Goal: Task Accomplishment & Management: Use online tool/utility

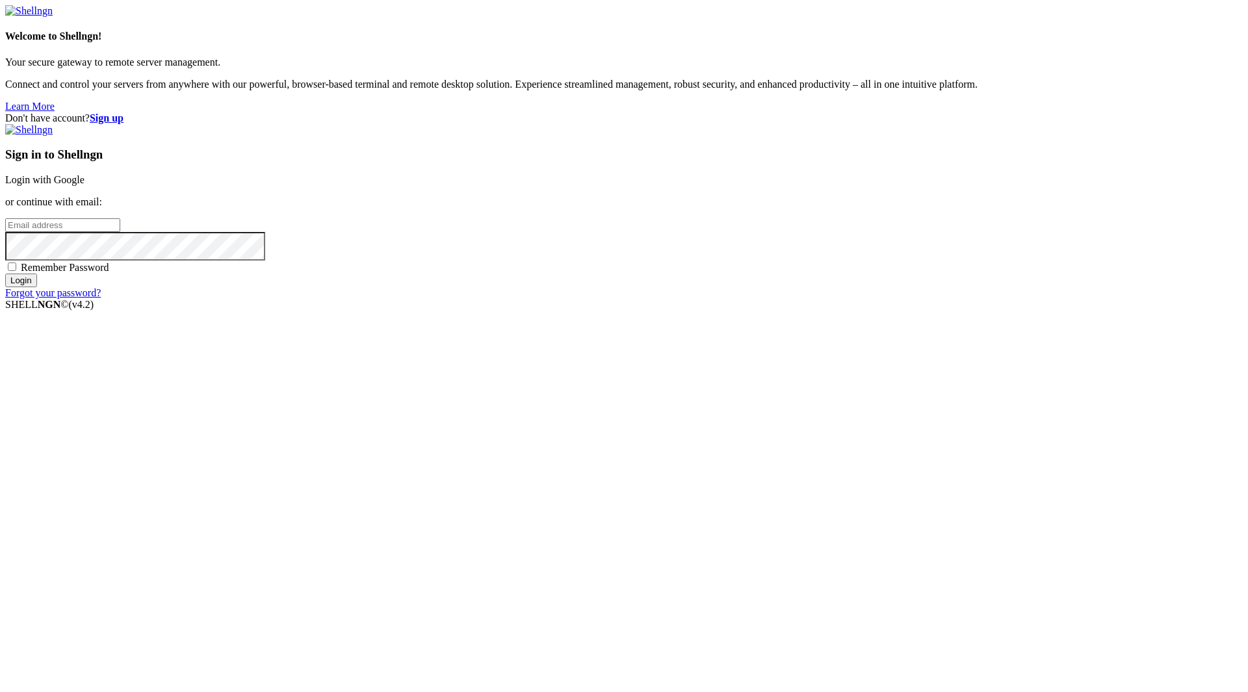
type input "[EMAIL_ADDRESS][DOMAIN_NAME]"
click at [109, 273] on span "Remember Password" at bounding box center [65, 267] width 88 height 11
click at [16, 271] on input "Remember Password" at bounding box center [12, 267] width 8 height 8
checkbox input "true"
click at [37, 287] on input "Login" at bounding box center [21, 281] width 32 height 14
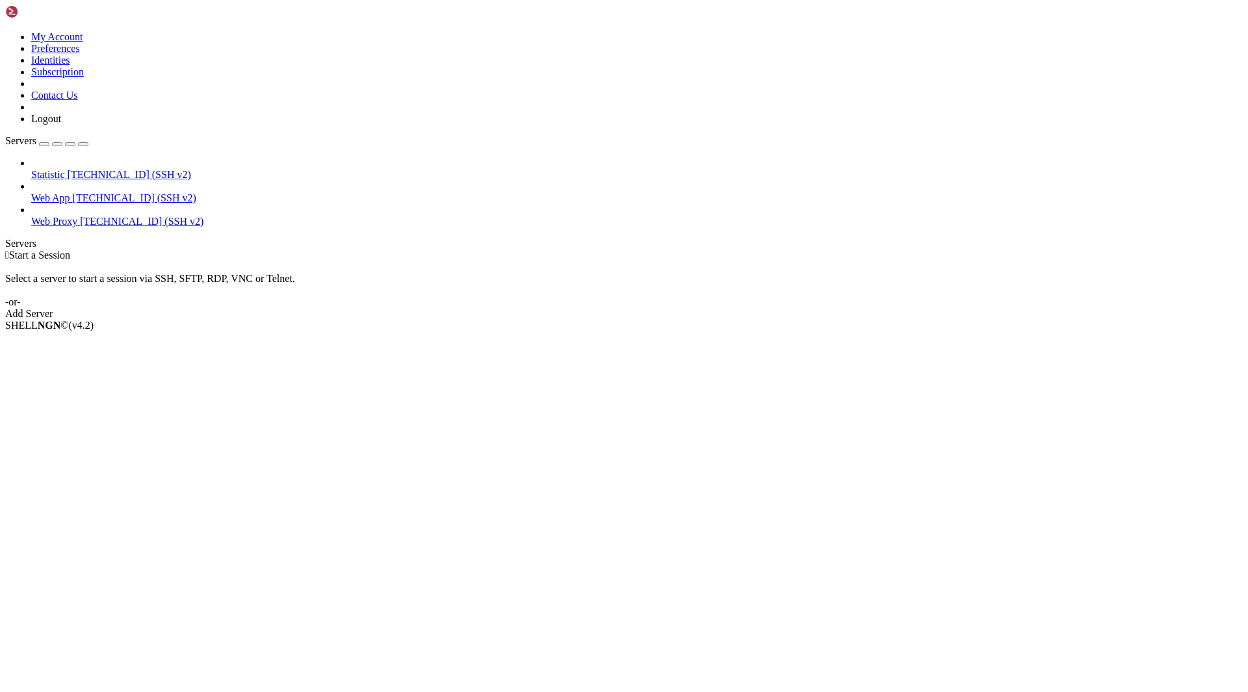
click at [97, 192] on span "[TECHNICAL_ID] (SSH v2)" at bounding box center [134, 197] width 123 height 11
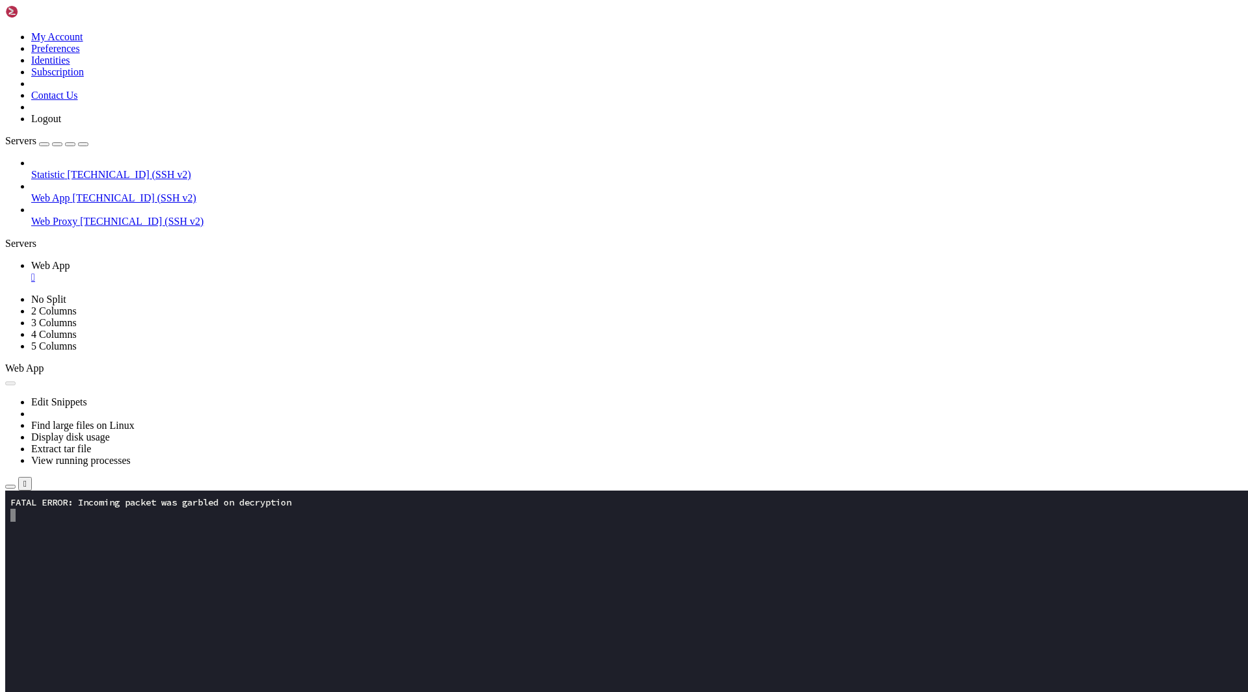
click at [57, 529] on button "Reconnect" at bounding box center [31, 536] width 52 height 14
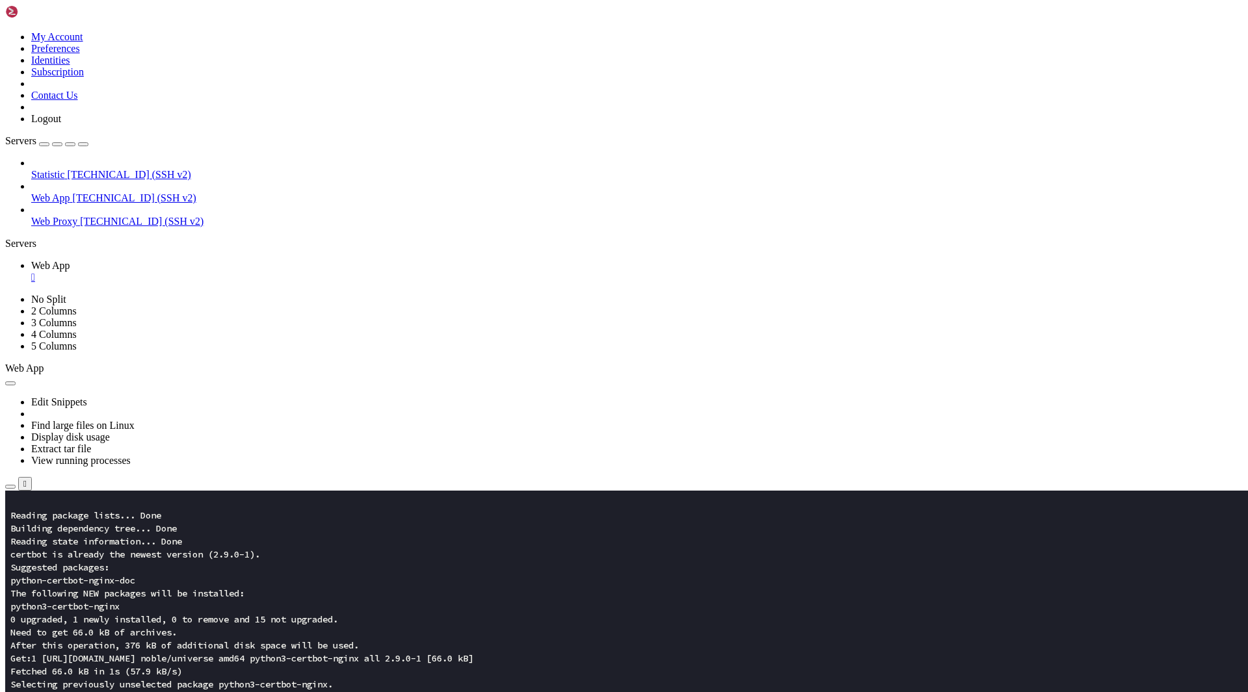
scroll to position [390, 0]
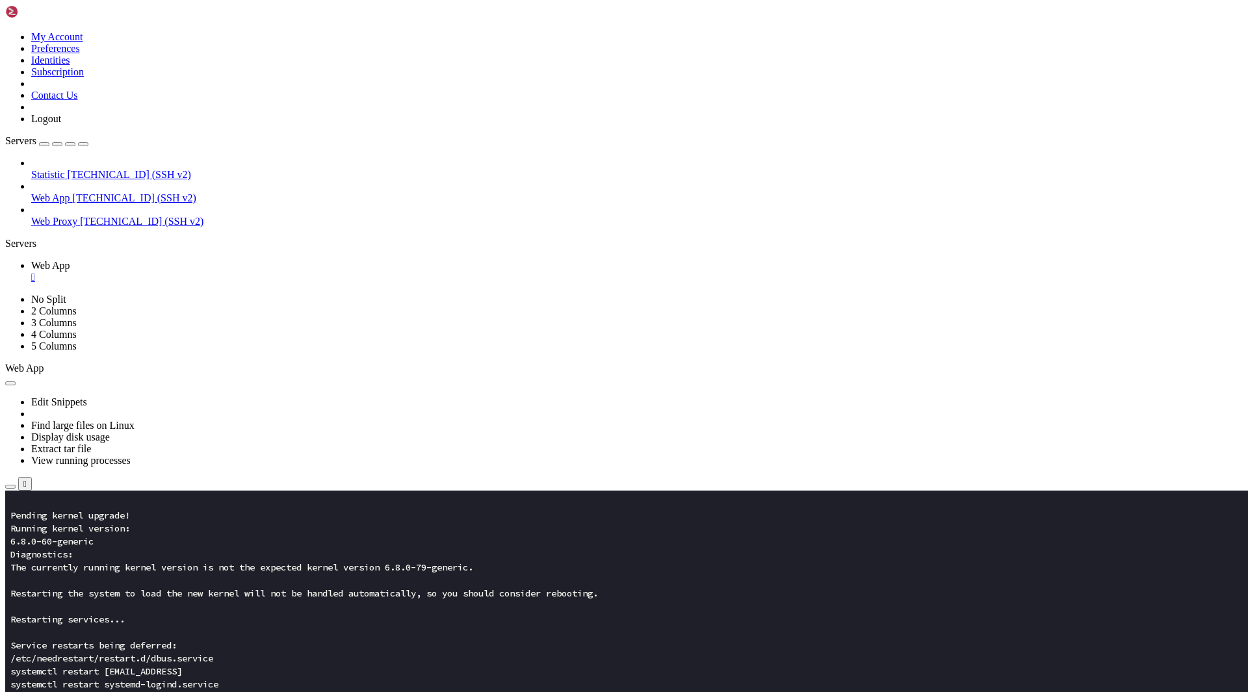
scroll to position [676, 0]
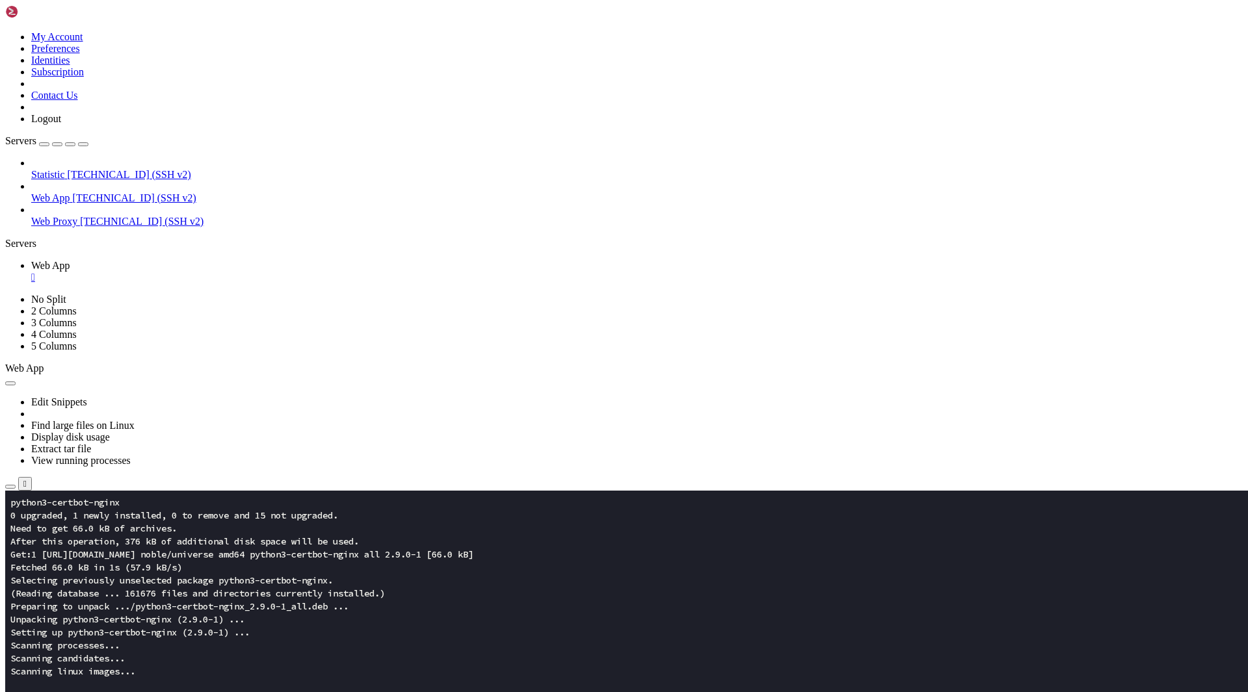
scroll to position [715, 0]
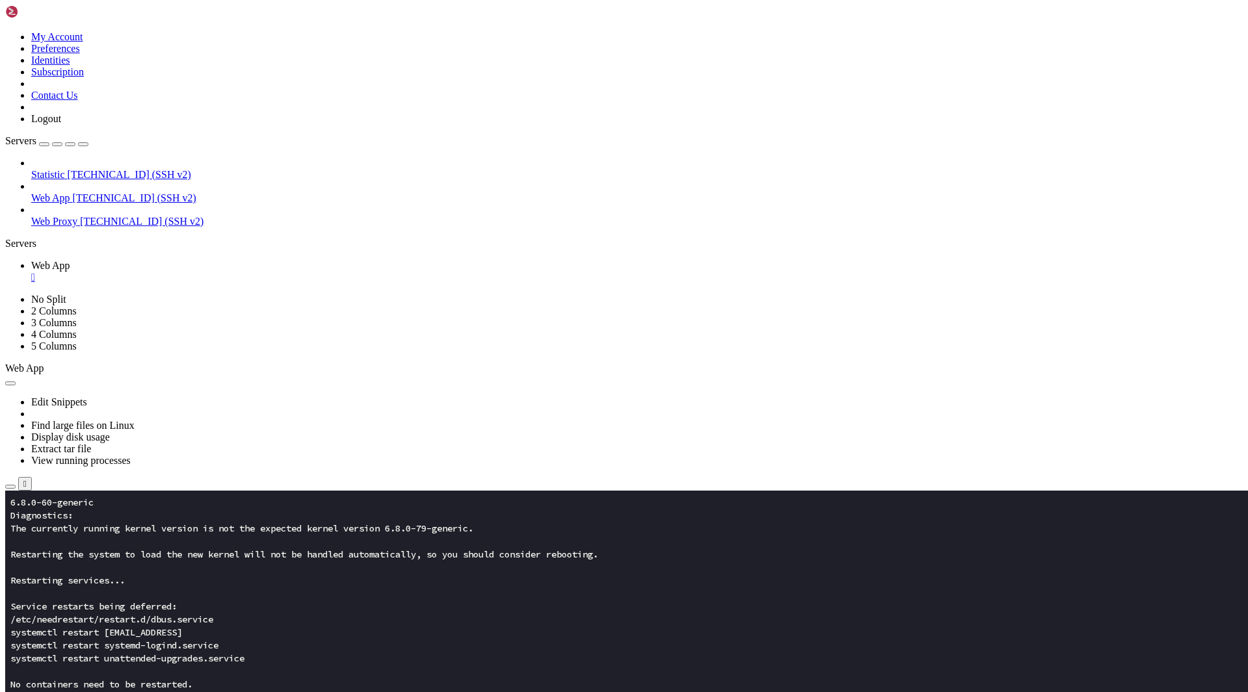
drag, startPoint x: 8, startPoint y: 762, endPoint x: 752, endPoint y: 1100, distance: 817.6
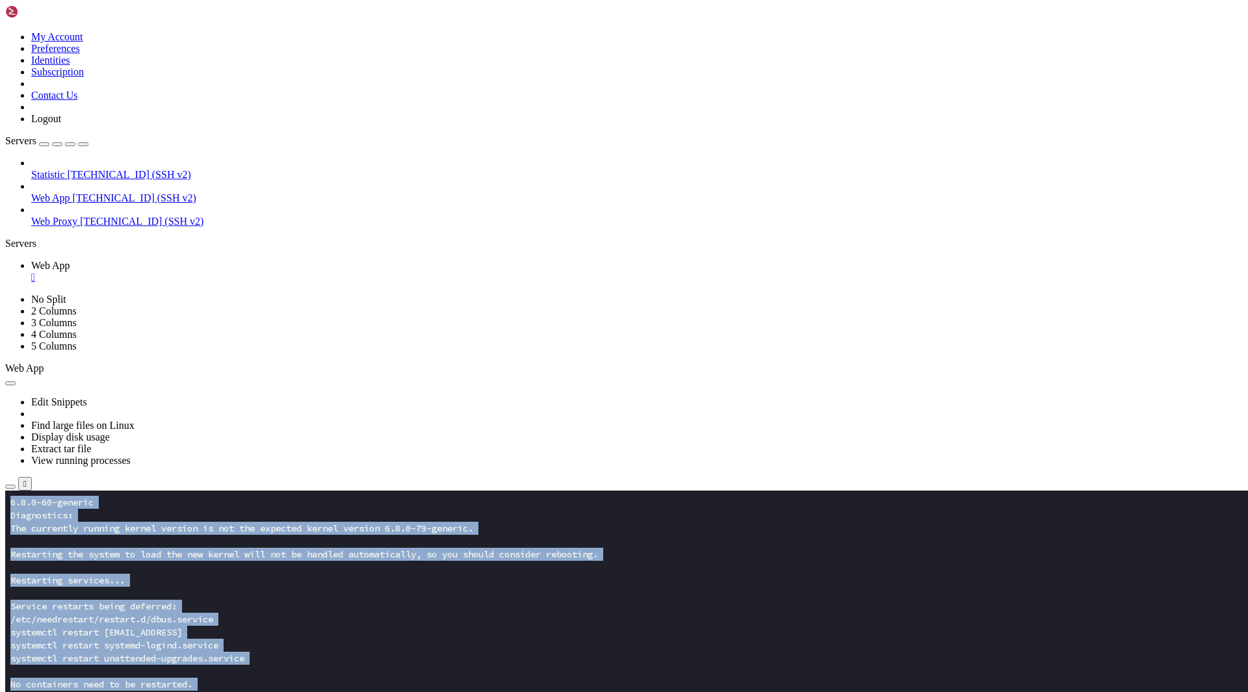
drag, startPoint x: 692, startPoint y: 1094, endPoint x: 78, endPoint y: 799, distance: 681.7
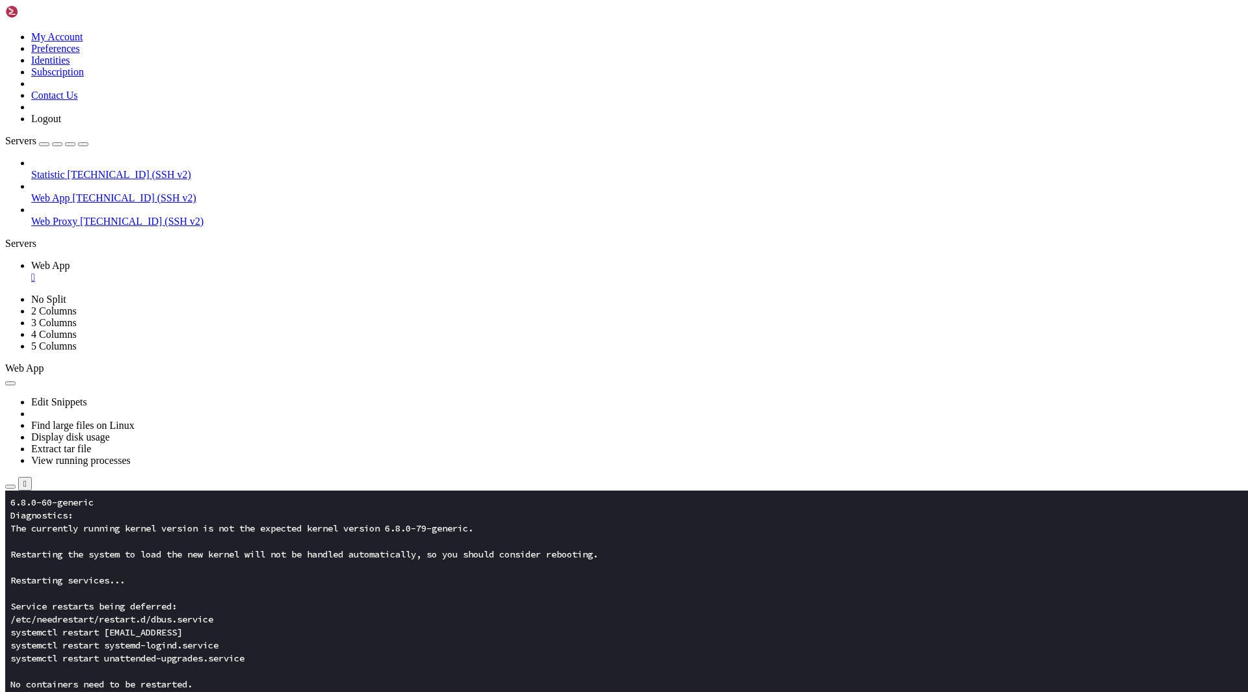
drag, startPoint x: 14, startPoint y: 766, endPoint x: 158, endPoint y: 1083, distance: 348.8
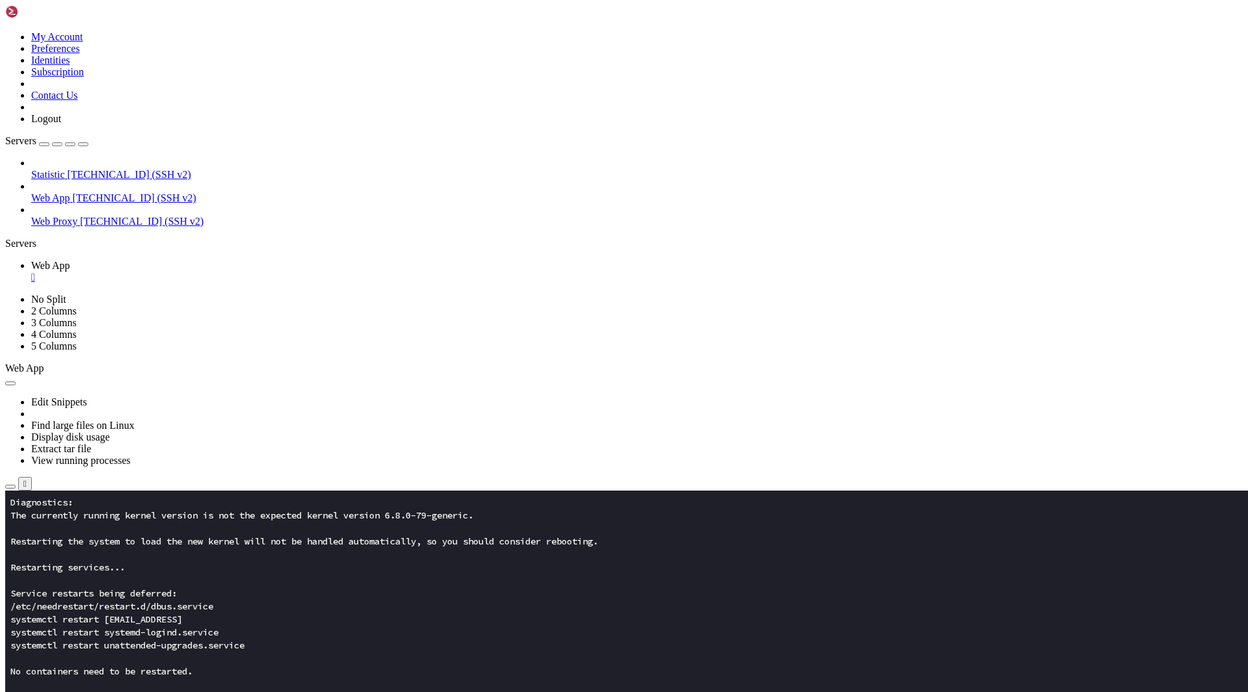
click at [349, 583] on x-row at bounding box center [547, 580] width 1074 height 13
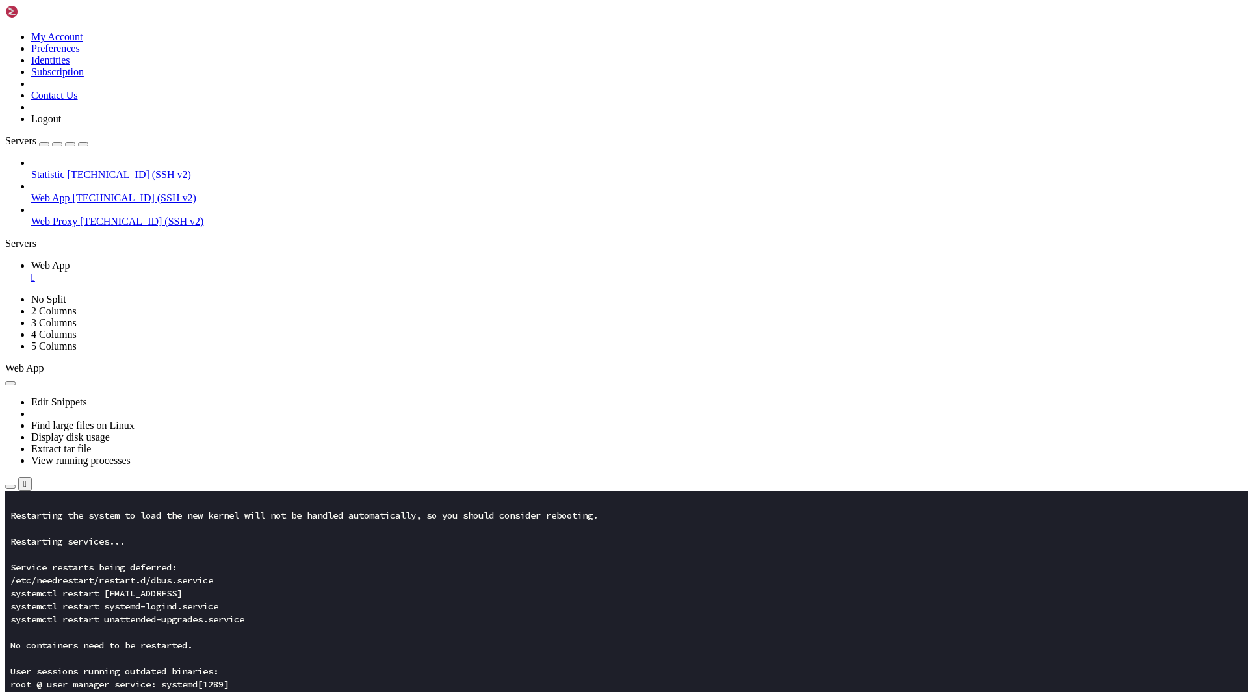
scroll to position [780, 0]
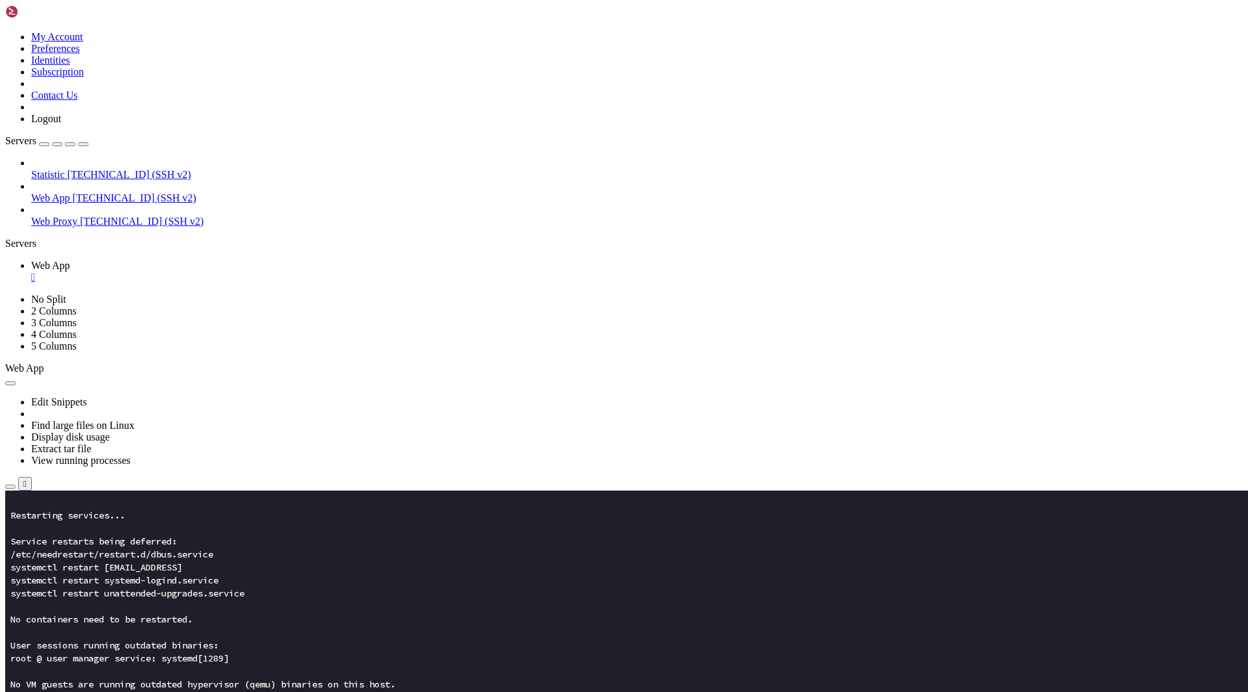
click at [275, 626] on x-row at bounding box center [547, 632] width 1074 height 13
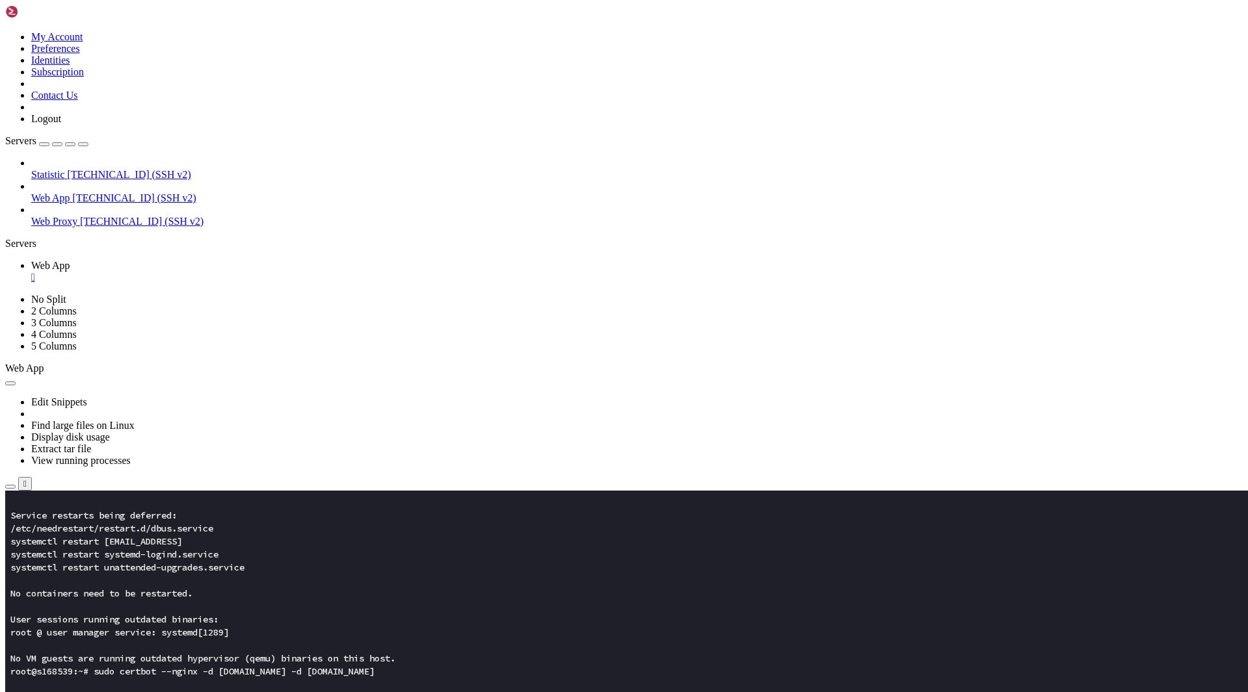
scroll to position [819, 0]
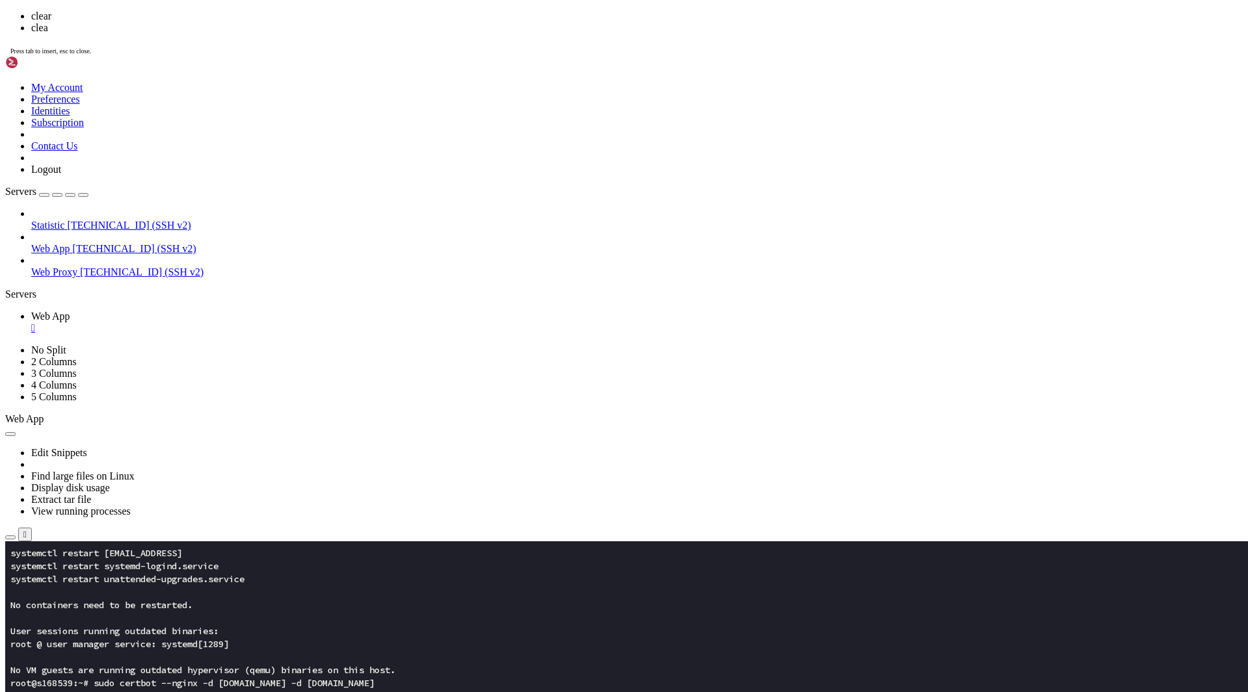
scroll to position [0, 0]
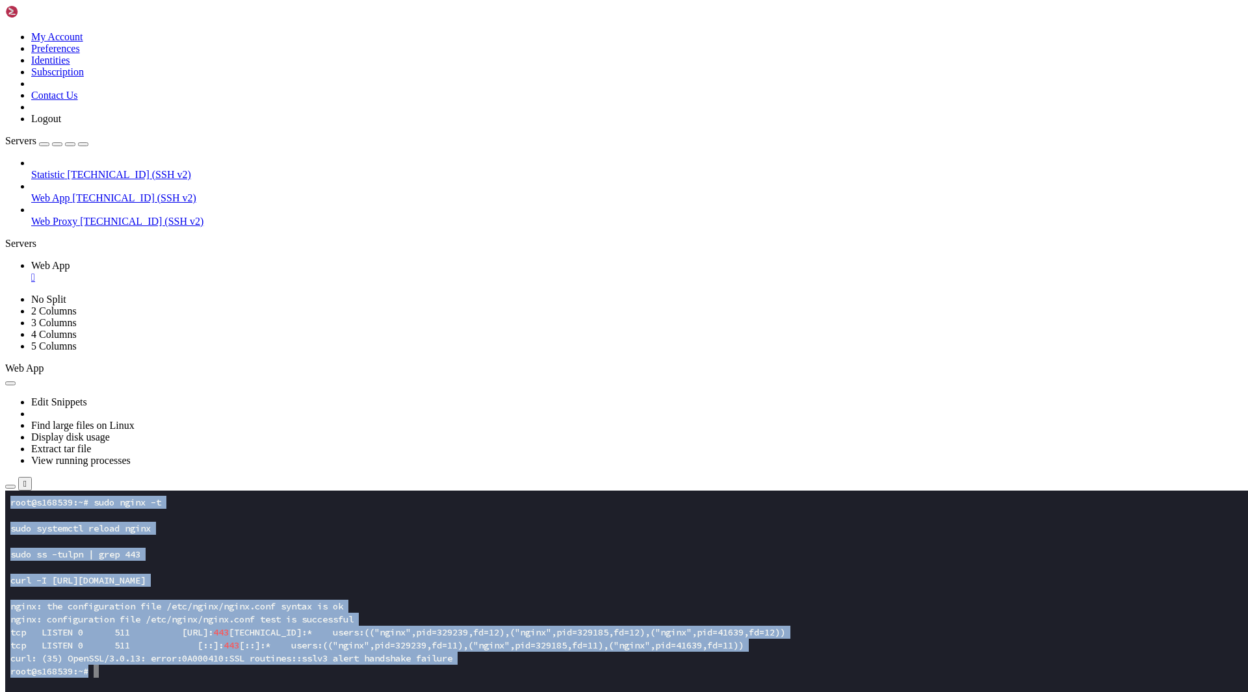
drag, startPoint x: 124, startPoint y: 697, endPoint x: 168, endPoint y: 558, distance: 146.4
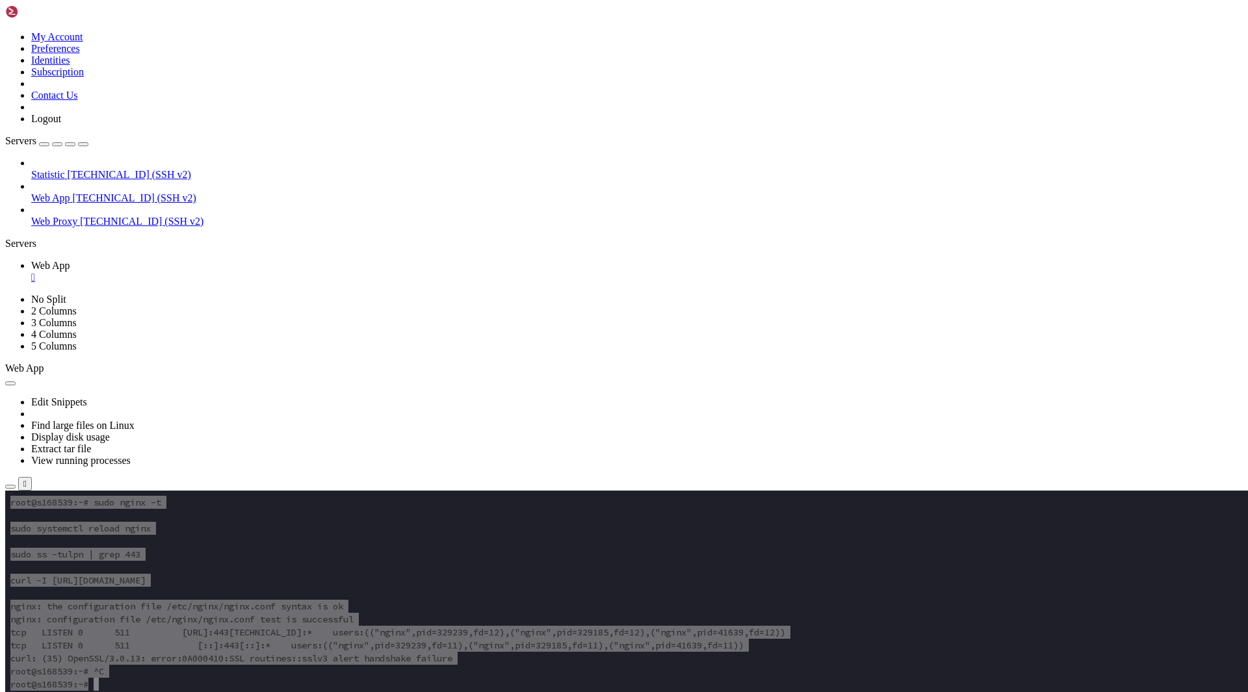
click at [10, 487] on icon "button" at bounding box center [10, 487] width 0 height 0
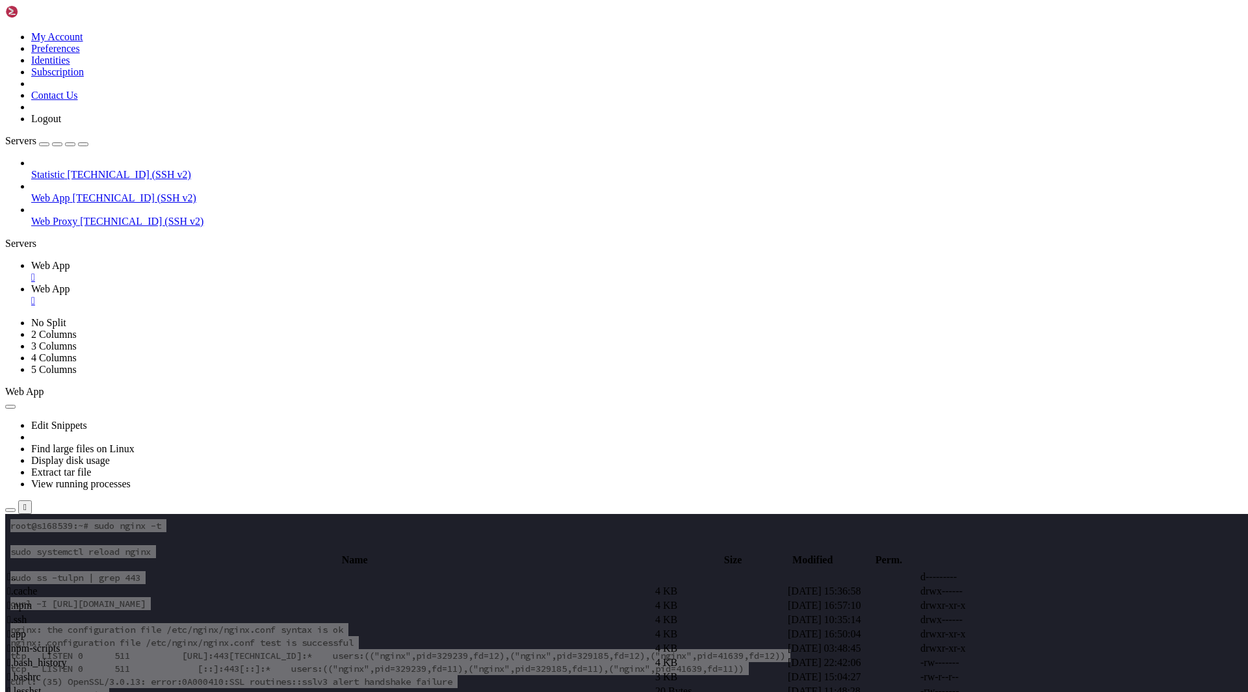
click at [133, 539] on input "/root" at bounding box center [75, 546] width 115 height 14
click at [70, 628] on span " sites-available" at bounding box center [38, 633] width 63 height 11
type input "/etc/nginx/sites-available"
click at [56, 586] on span " bottle.conf" at bounding box center [31, 591] width 49 height 11
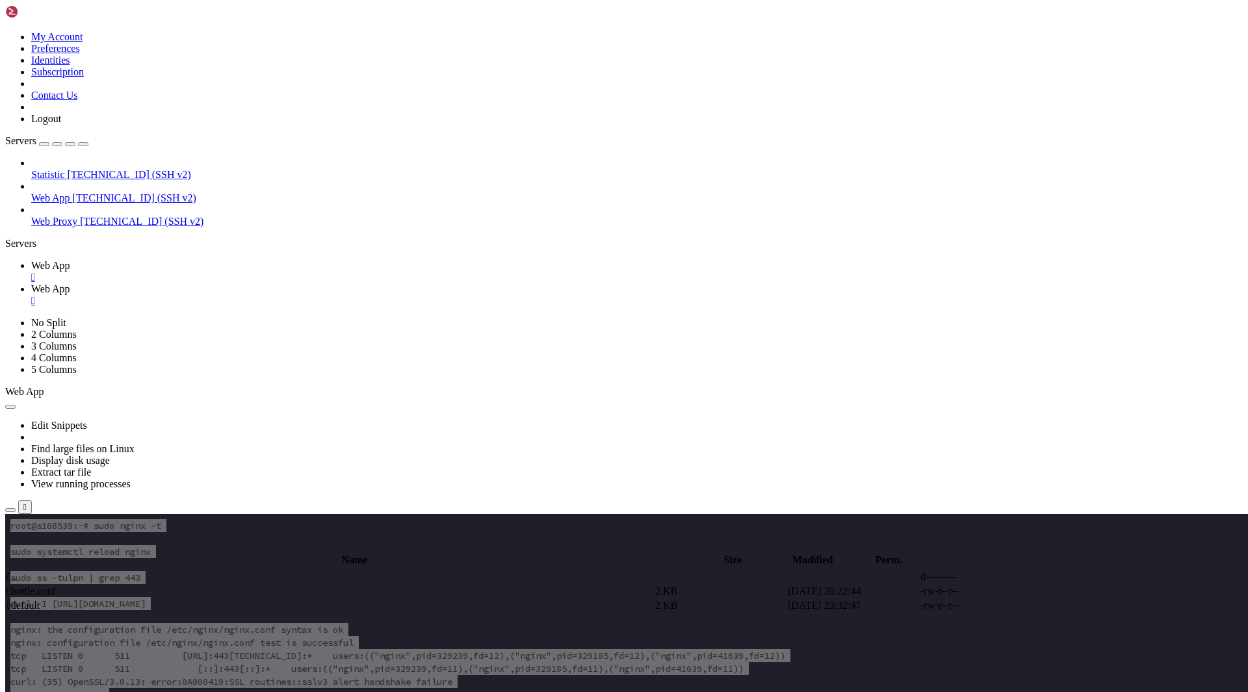
type textarea "location / {"
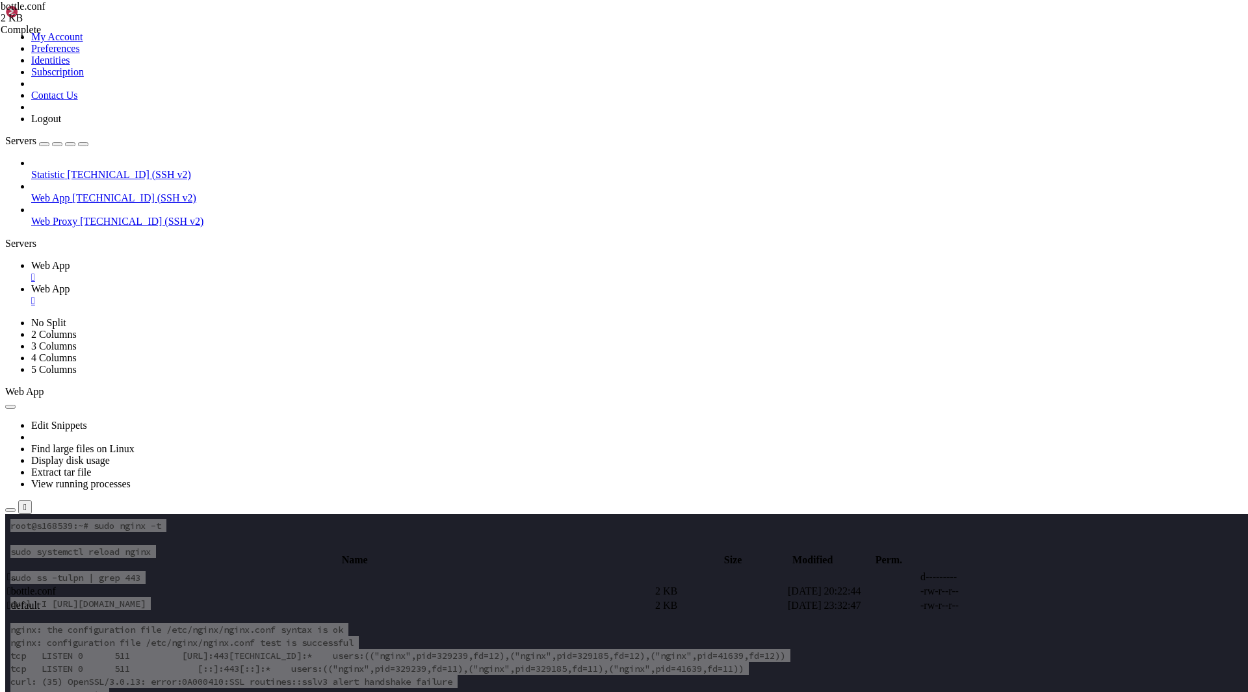
click at [70, 260] on span "Web App" at bounding box center [50, 265] width 39 height 11
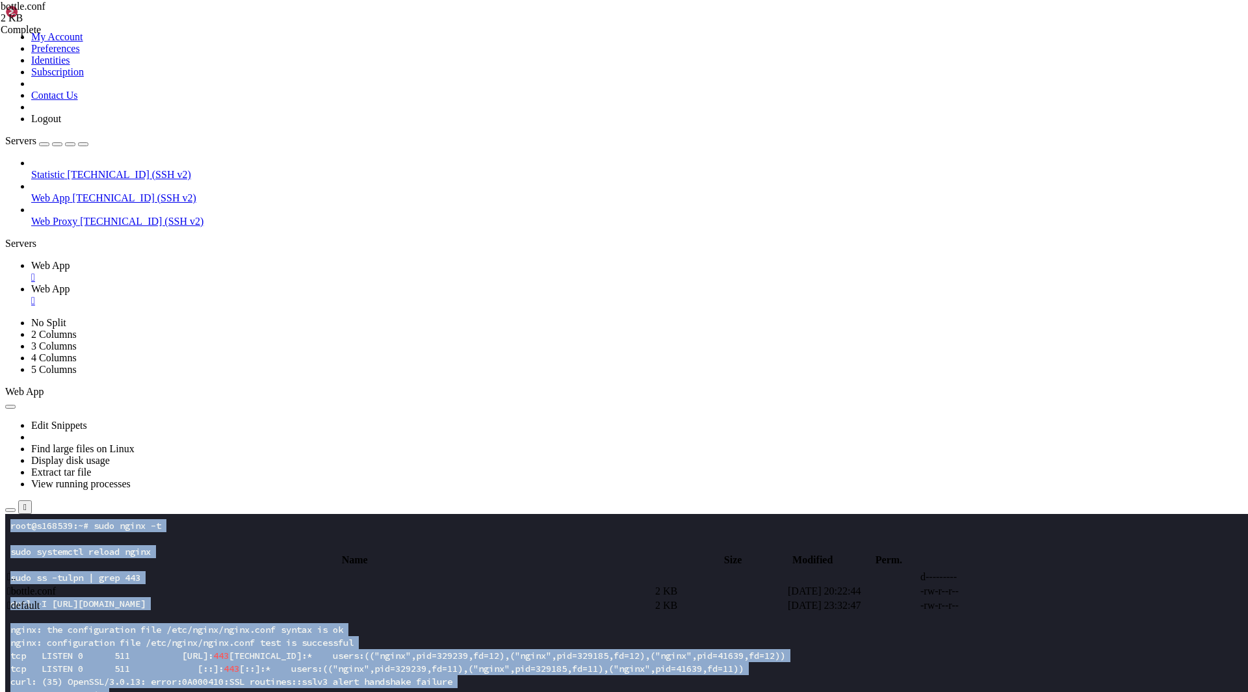
click at [218, 655] on x-row "tcp LISTEN 0 511 [URL]: 443 [TECHNICAL_ID]:* users:(("nginx",pid=329239,fd=12),…" at bounding box center [547, 655] width 1074 height 13
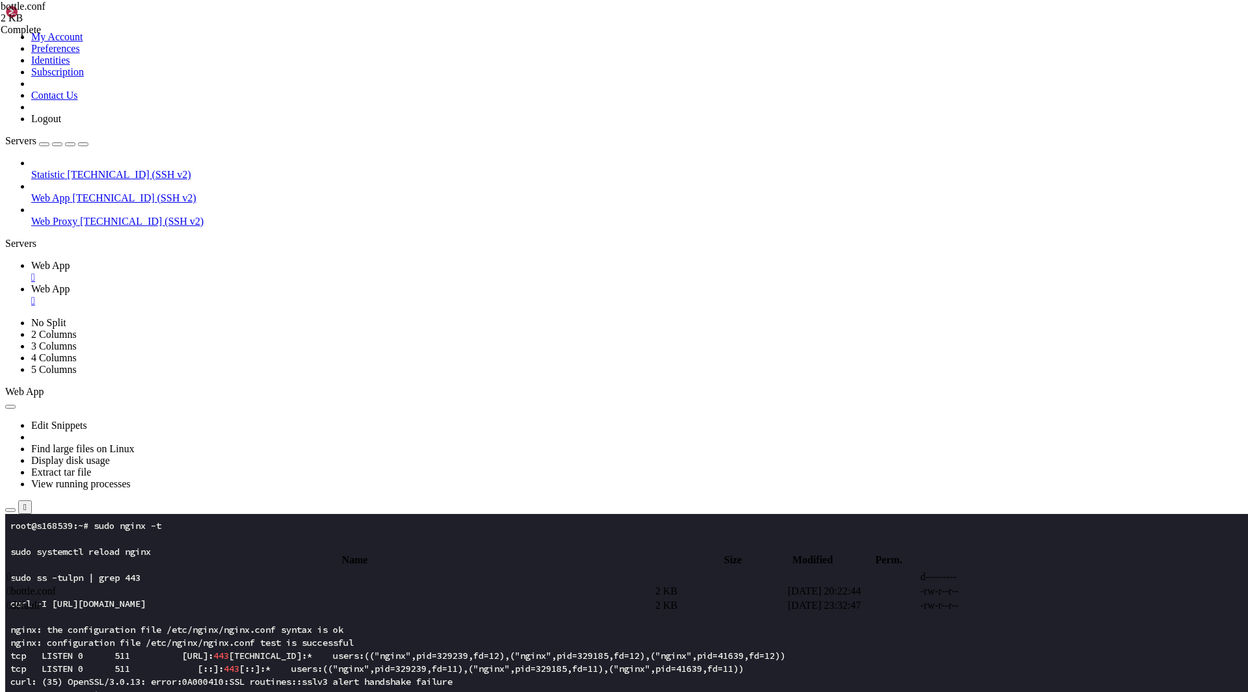
click at [70, 283] on span "Web App" at bounding box center [50, 288] width 39 height 11
type textarea "}"
paste textarea
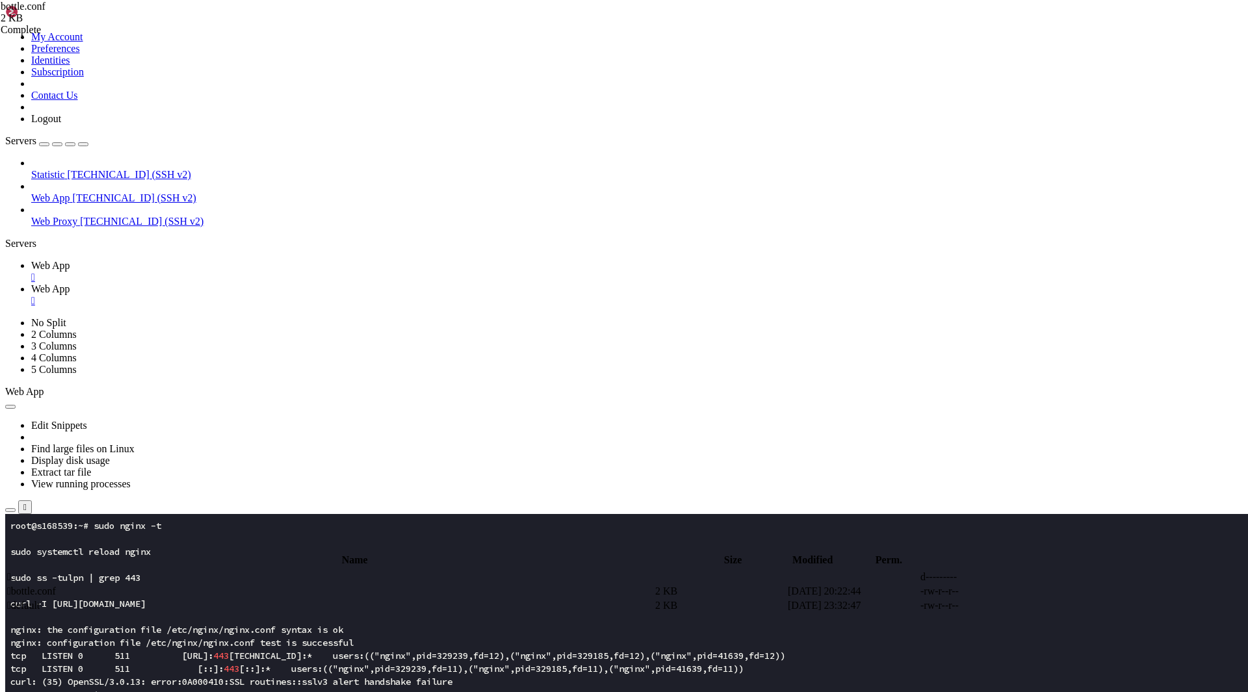
type textarea "root@s168539:~#"
paste textarea
click at [70, 260] on span "Web App" at bounding box center [50, 265] width 39 height 11
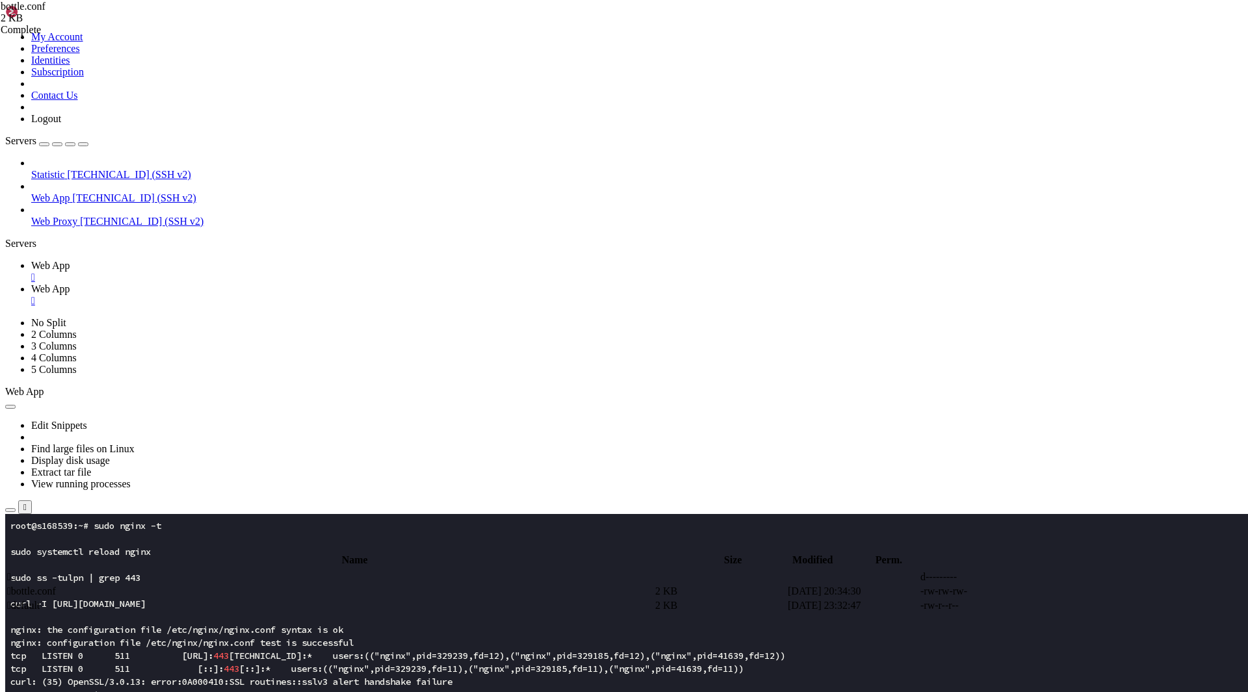
click at [74, 554] on x-row "sudo systemctl reload nginx" at bounding box center [547, 551] width 1074 height 13
drag, startPoint x: 92, startPoint y: 528, endPoint x: 163, endPoint y: 522, distance: 71.1
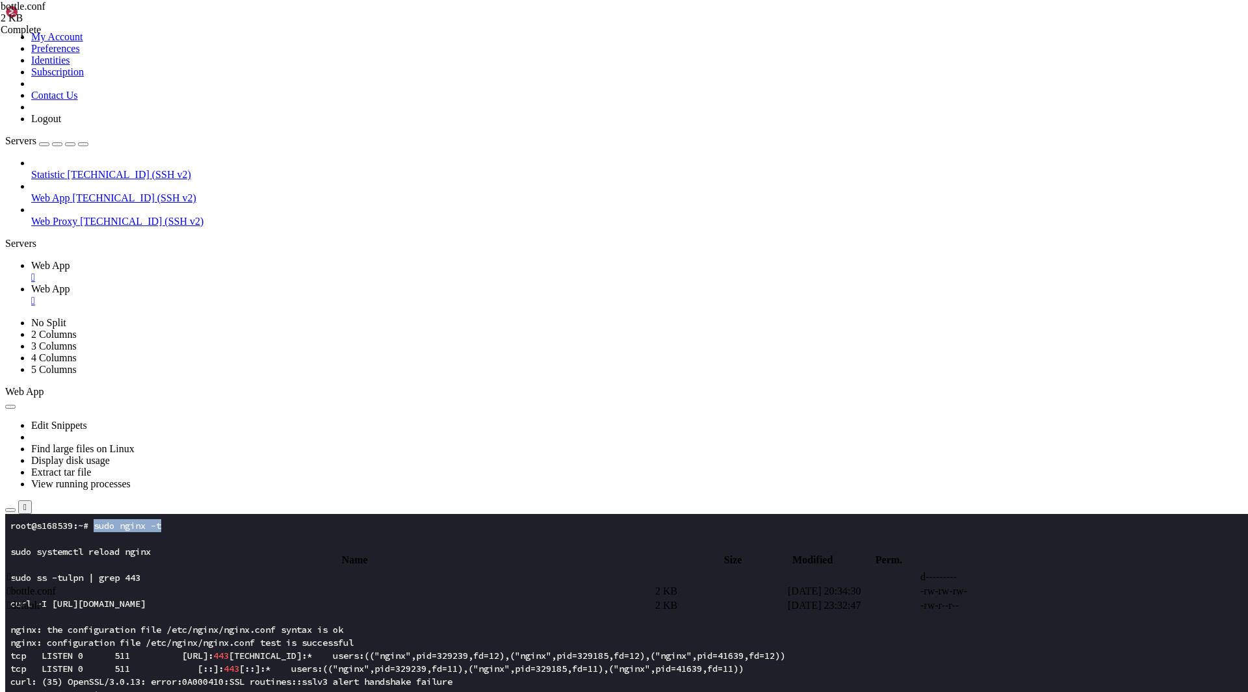
click at [163, 522] on x-row "root@s168539:~# sudo nginx -t" at bounding box center [547, 525] width 1074 height 13
drag, startPoint x: 197, startPoint y: 884, endPoint x: 12, endPoint y: 720, distance: 247.2
click at [70, 283] on span "Web App" at bounding box center [50, 288] width 39 height 11
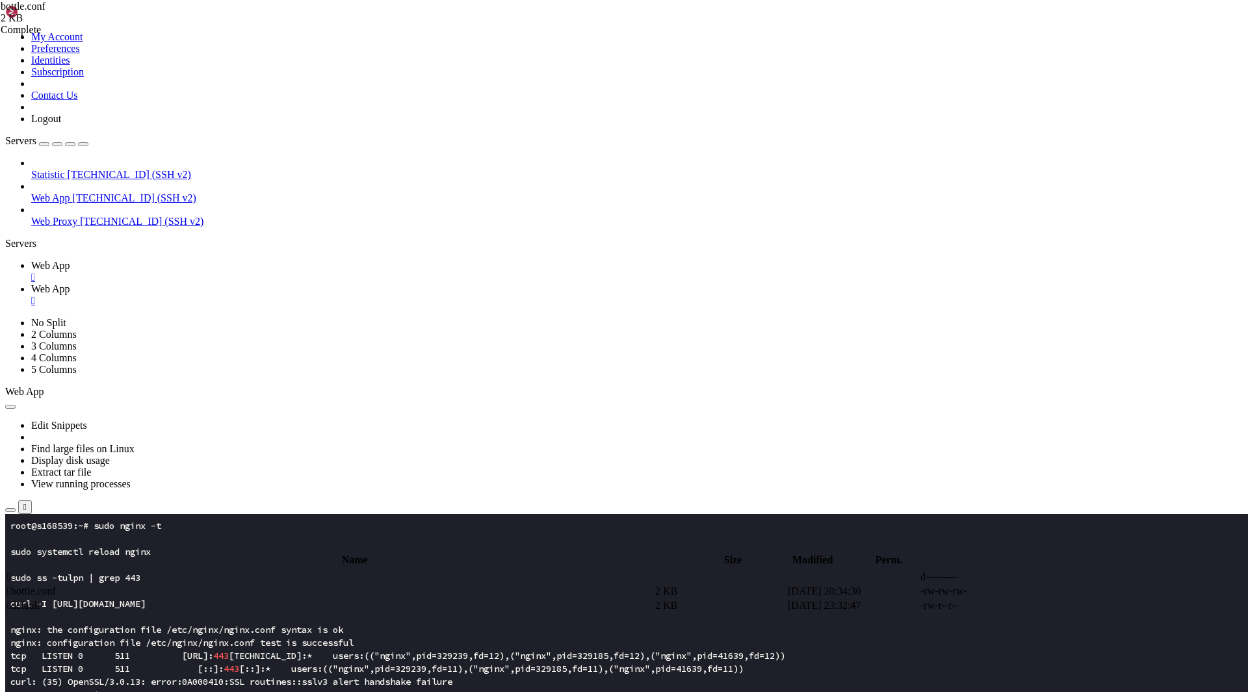
click at [40, 600] on span " default" at bounding box center [23, 605] width 32 height 11
click at [56, 586] on span " bottle.conf" at bounding box center [31, 591] width 49 height 11
drag, startPoint x: 257, startPoint y: 396, endPoint x: 167, endPoint y: 370, distance: 94.2
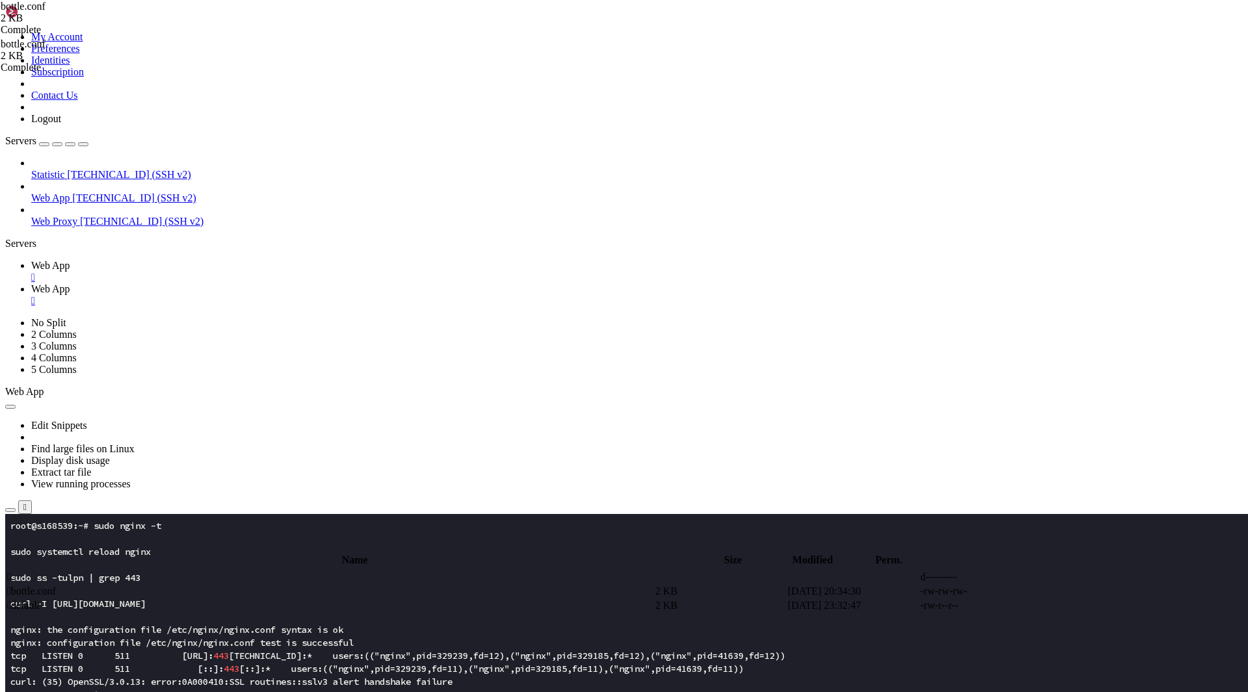
type textarea "ssl_protocols TLSv1.2 TLSv1.3; ssl_prefer_server_ciphers on;"
click at [70, 260] on span "Web App" at bounding box center [50, 265] width 39 height 11
click at [195, 615] on x-row at bounding box center [547, 616] width 1074 height 13
drag, startPoint x: 68, startPoint y: 222, endPoint x: 47, endPoint y: 191, distance: 37.9
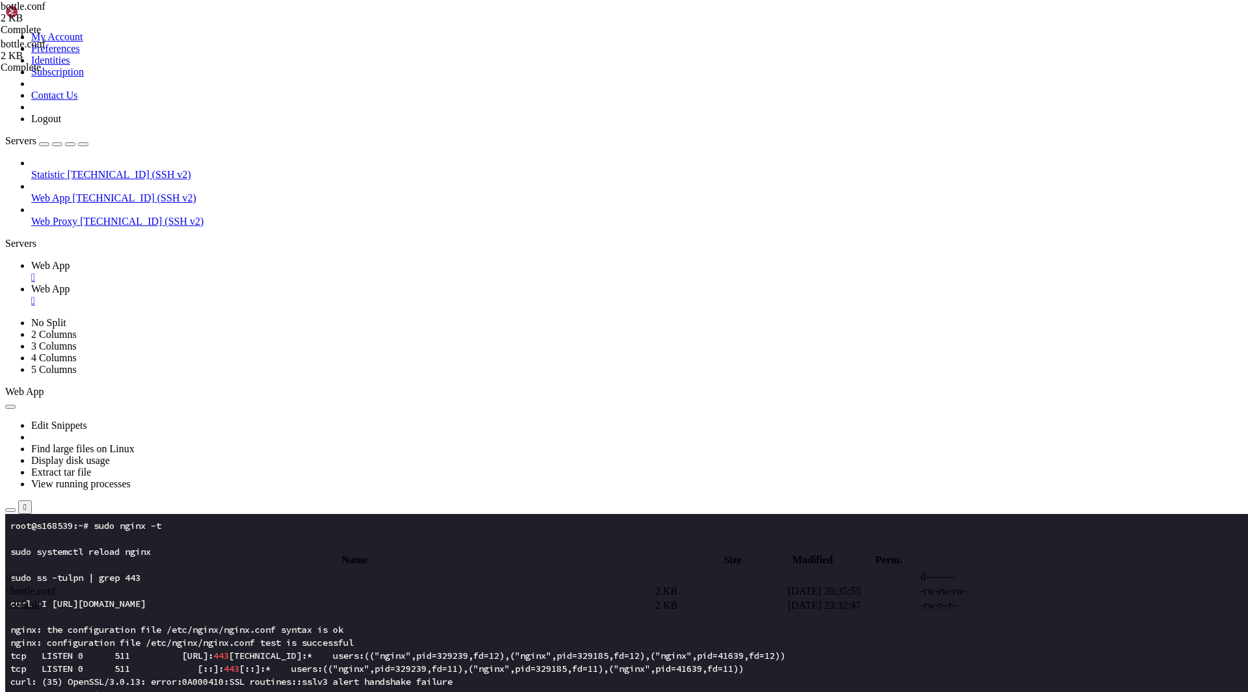
click at [47, 191] on div "Statistic [TECHNICAL_ID] (SSH v2) Web App [TECHNICAL_ID] (SSH v2) Web Proxy [TE…" at bounding box center [623, 192] width 1237 height 70
click at [44, 144] on div "button" at bounding box center [44, 144] width 0 height 0
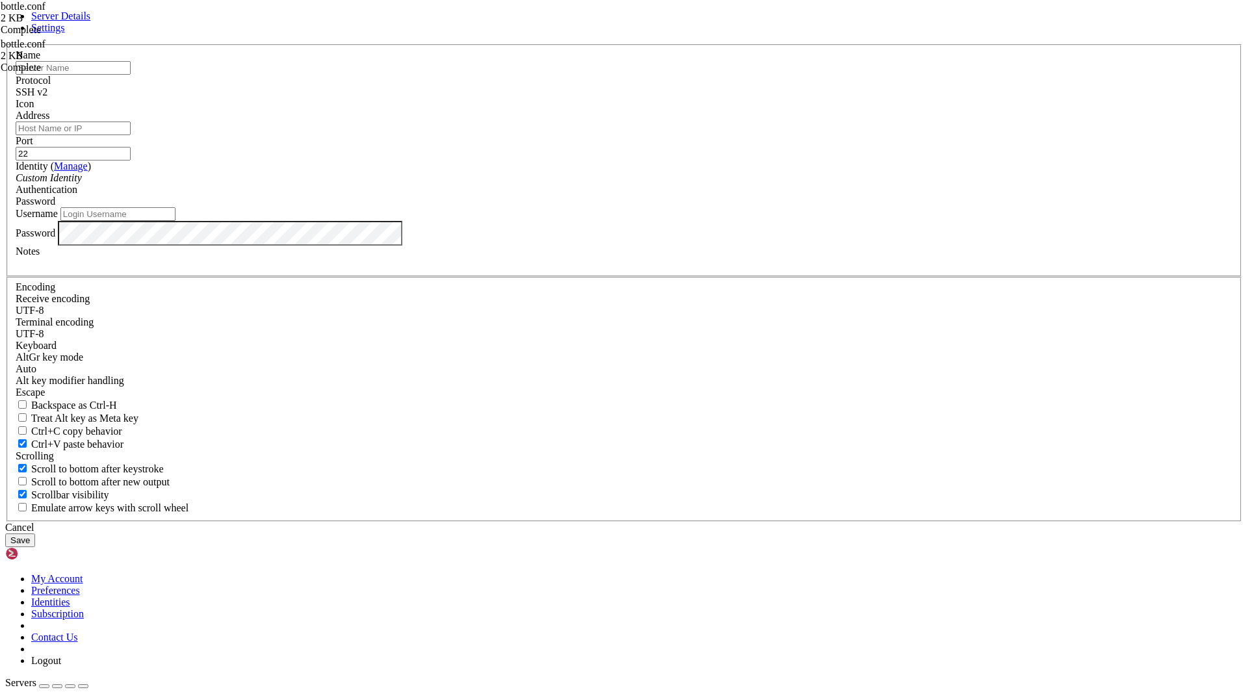
click at [131, 135] on input "Address" at bounding box center [73, 129] width 115 height 14
paste input "[TECHNICAL_ID]"
type input "[TECHNICAL_ID]"
click at [131, 75] on input "text" at bounding box center [73, 68] width 115 height 14
type input "Web App New"
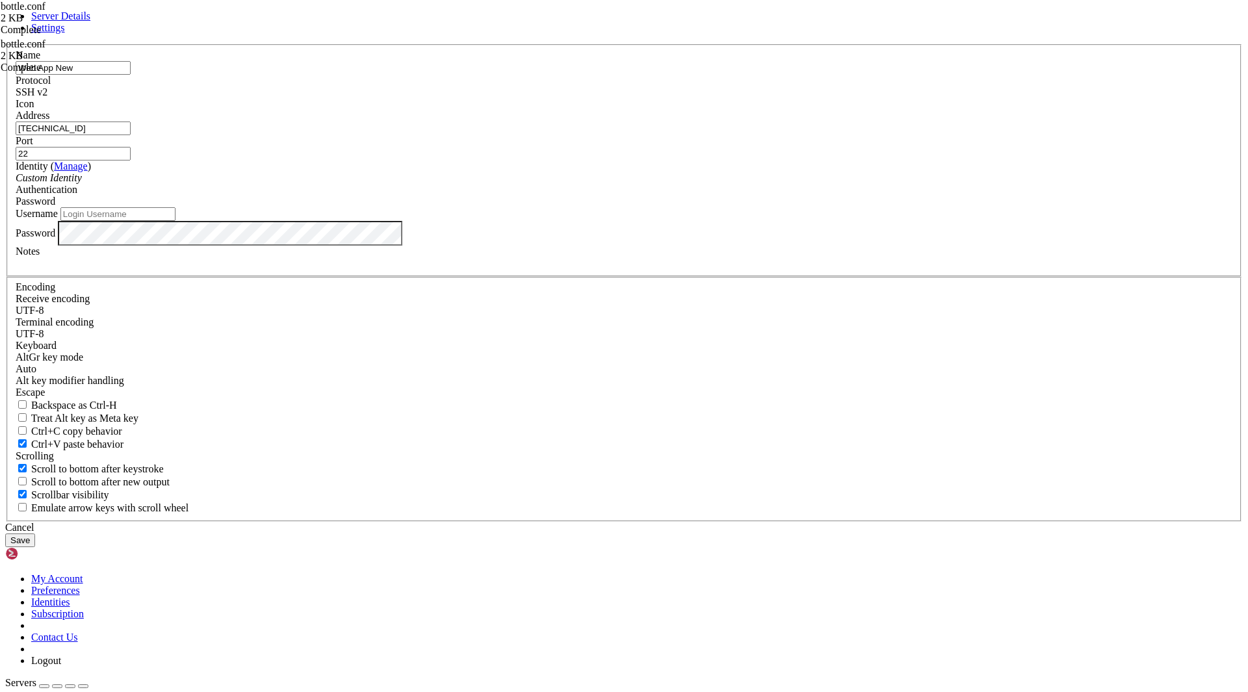
click at [175, 221] on input "Username" at bounding box center [117, 214] width 115 height 14
type input "root"
click at [35, 534] on button "Save" at bounding box center [20, 541] width 30 height 14
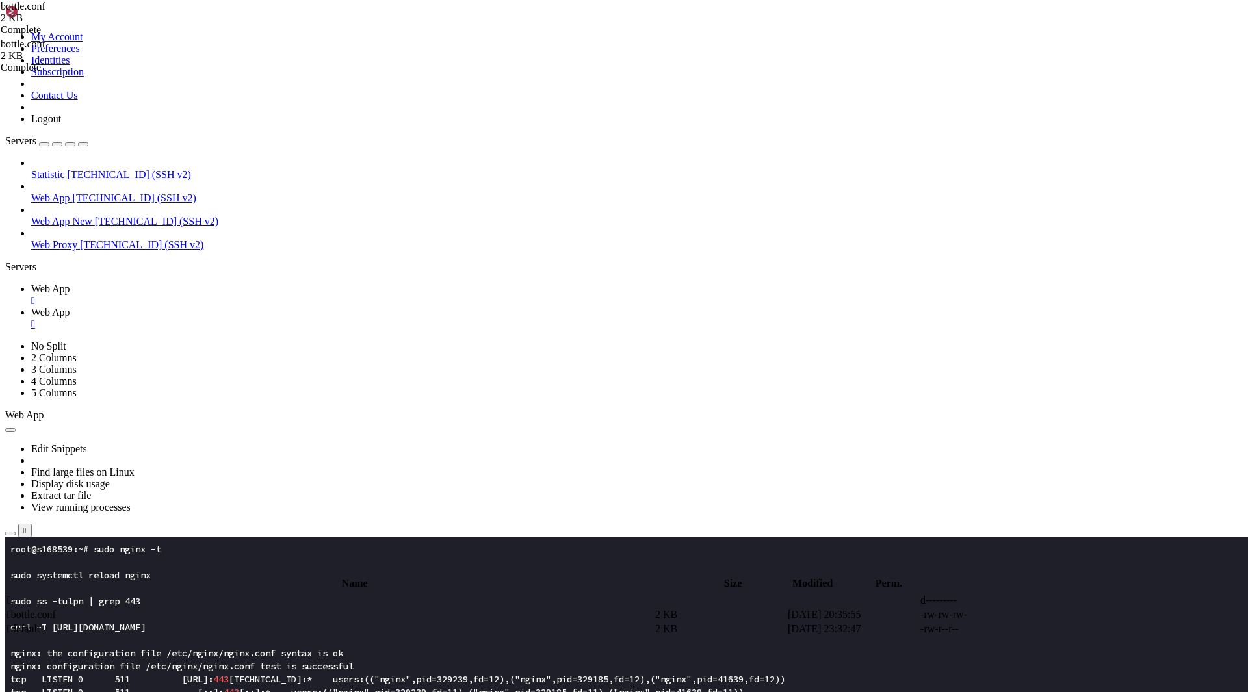
click at [95, 216] on span "[TECHNICAL_ID] (SSH v2)" at bounding box center [156, 221] width 123 height 11
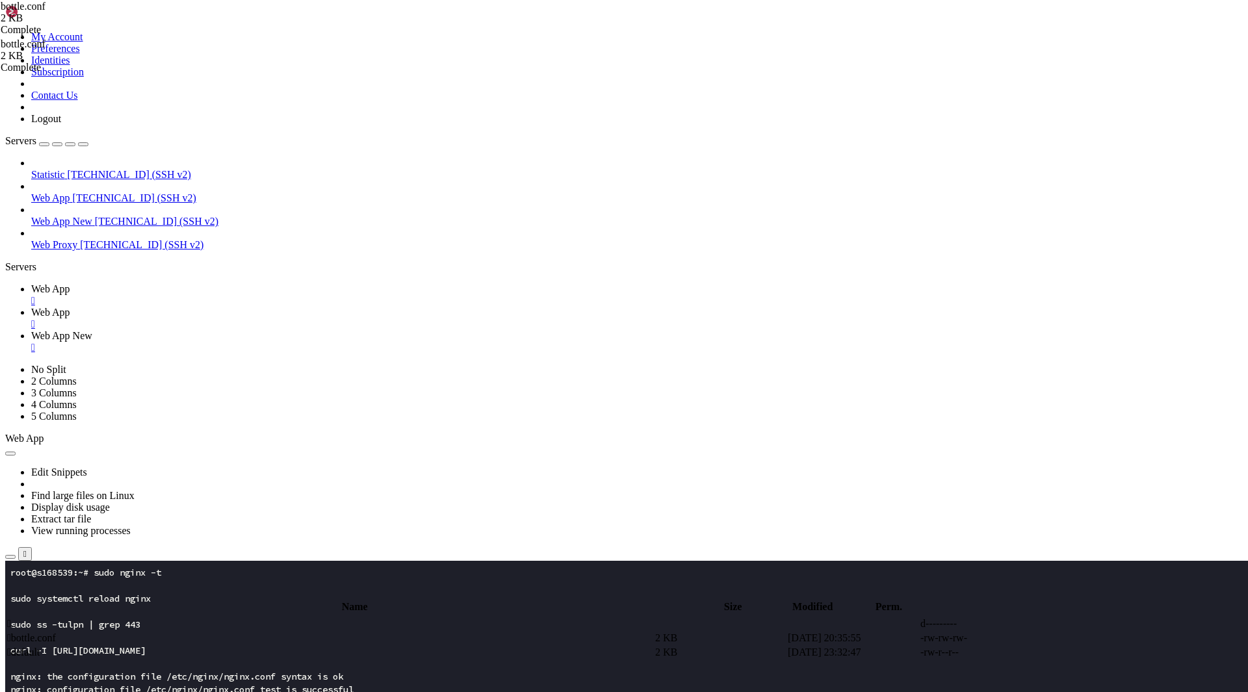
drag, startPoint x: 123, startPoint y: 1985, endPoint x: 10, endPoint y: 1862, distance: 167.0
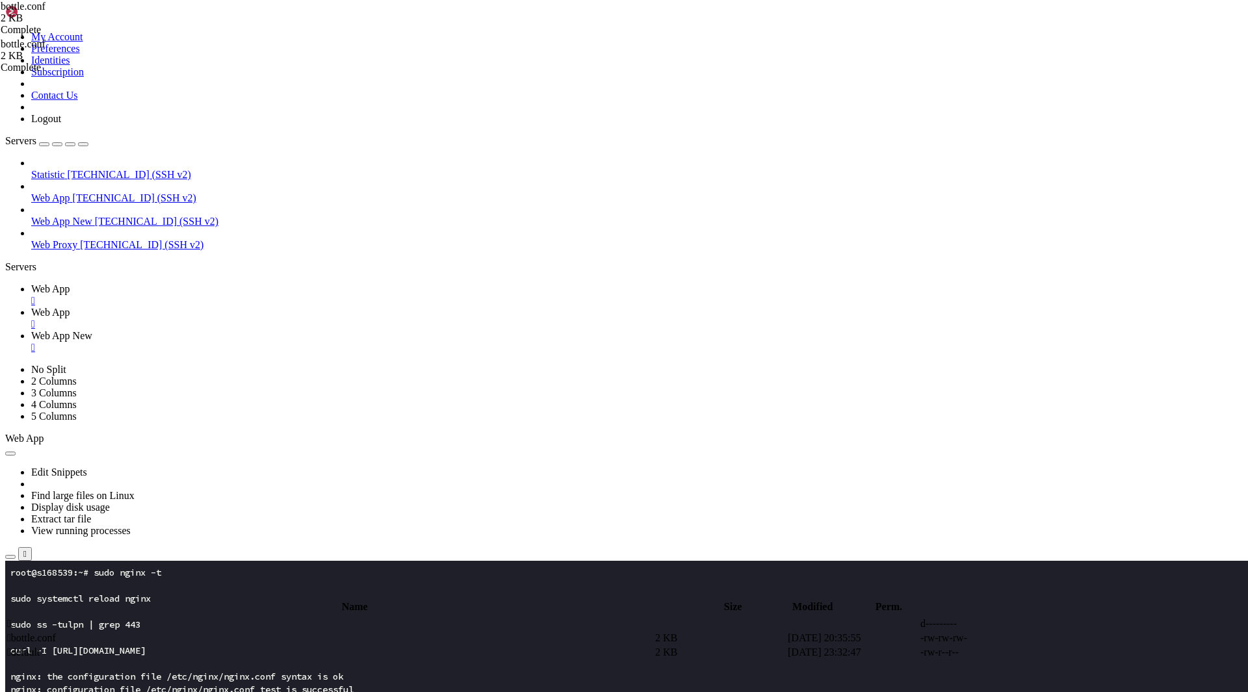
scroll to position [1989, 0]
drag, startPoint x: 114, startPoint y: 1983, endPoint x: 13, endPoint y: 1662, distance: 336.5
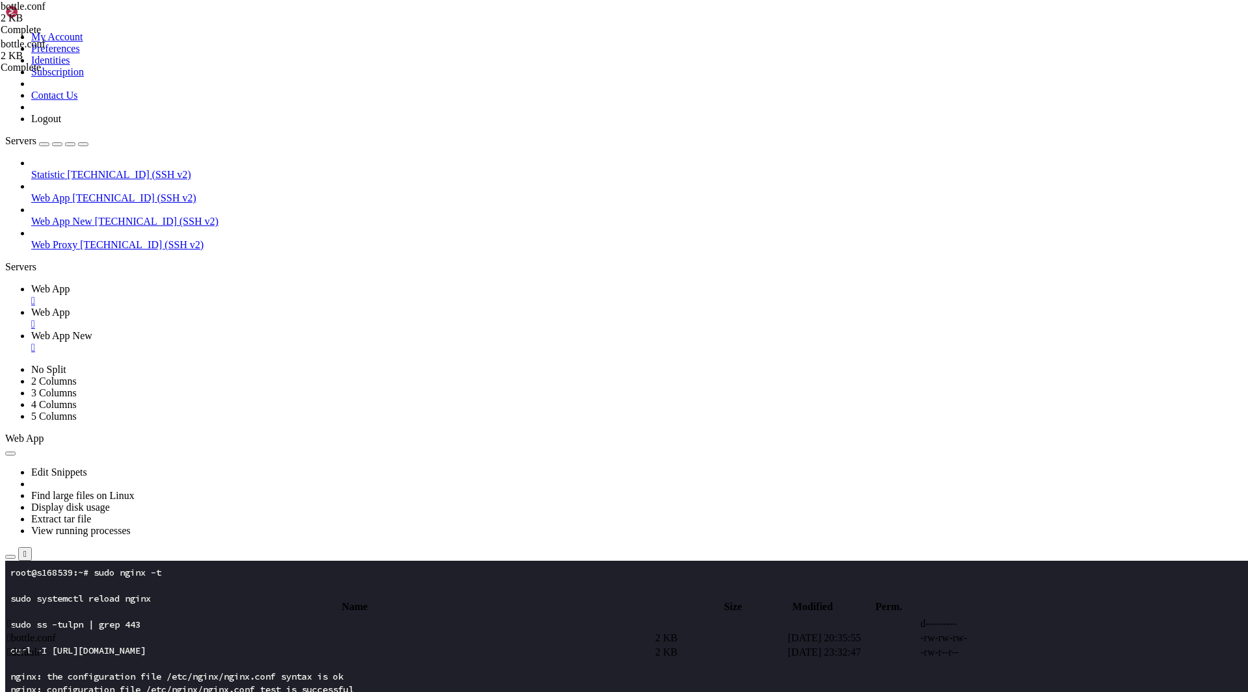
scroll to position [2938, 0]
drag, startPoint x: 109, startPoint y: 1997, endPoint x: 33, endPoint y: 1908, distance: 116.2
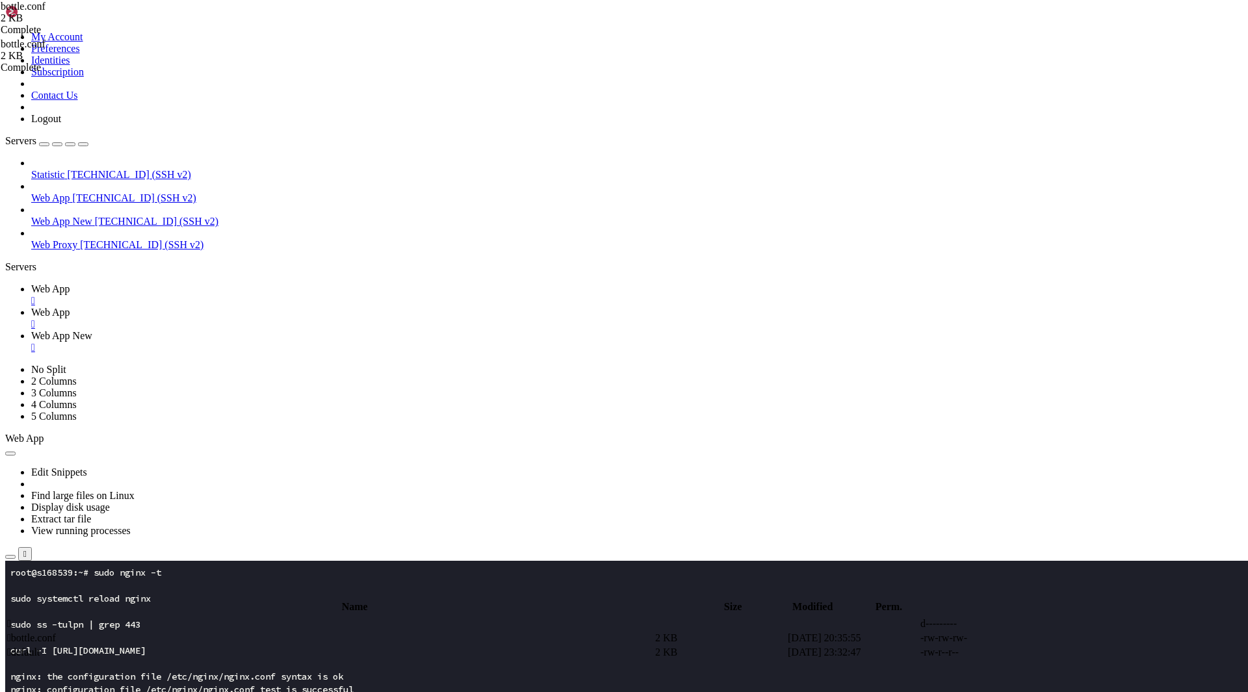
drag, startPoint x: 105, startPoint y: 1985, endPoint x: 47, endPoint y: 1764, distance: 229.0
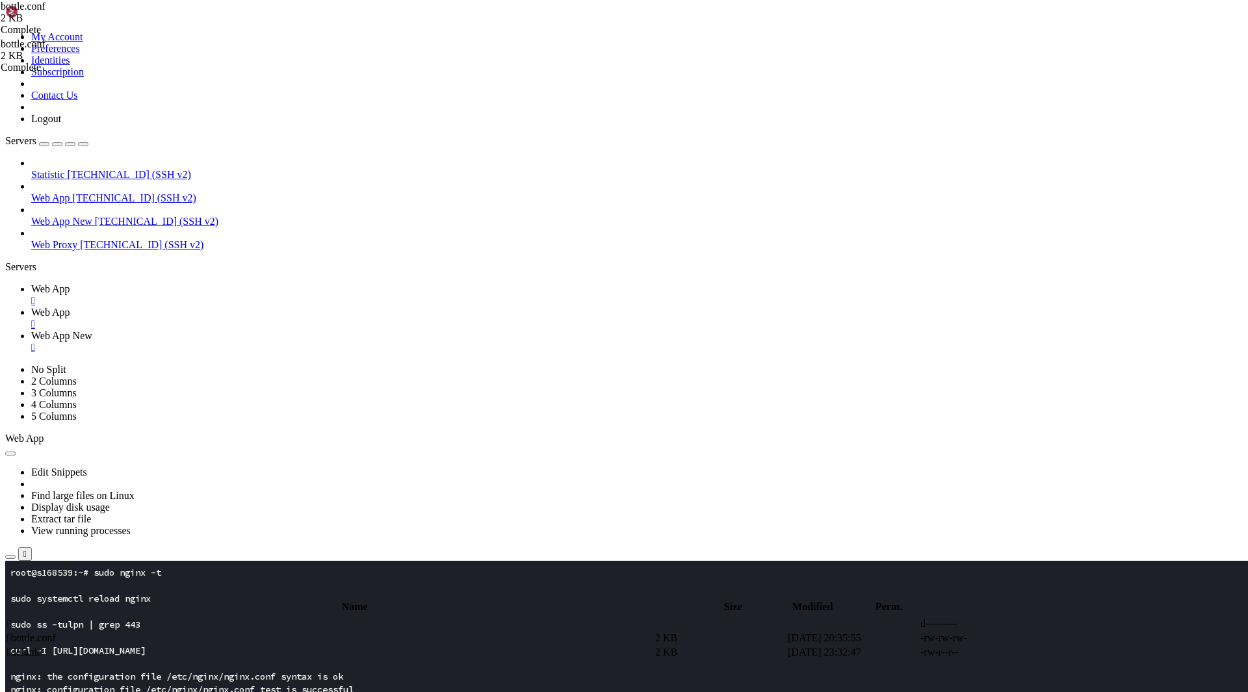
scroll to position [4094, 0]
drag, startPoint x: 134, startPoint y: 1990, endPoint x: 57, endPoint y: 1776, distance: 227.4
drag, startPoint x: 57, startPoint y: 1776, endPoint x: 315, endPoint y: 1936, distance: 304.1
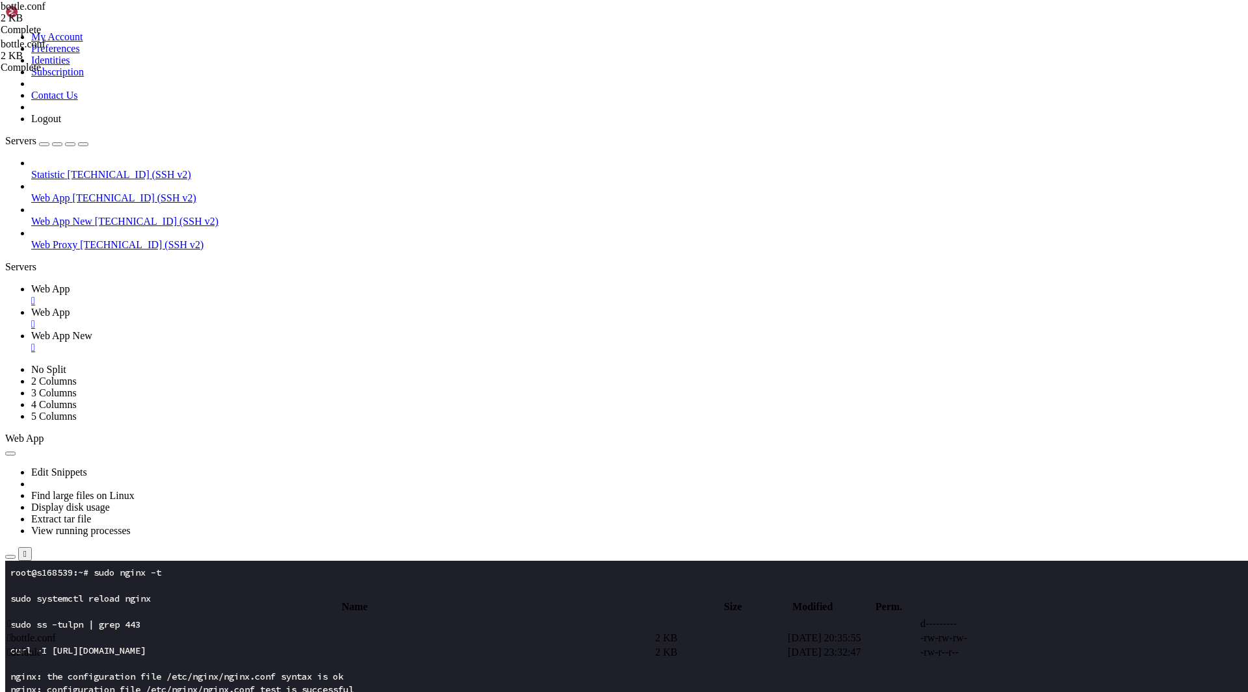
drag, startPoint x: 10, startPoint y: 1401, endPoint x: 409, endPoint y: 2046, distance: 758.6
drag, startPoint x: 177, startPoint y: 1993, endPoint x: 389, endPoint y: 2050, distance: 220.3
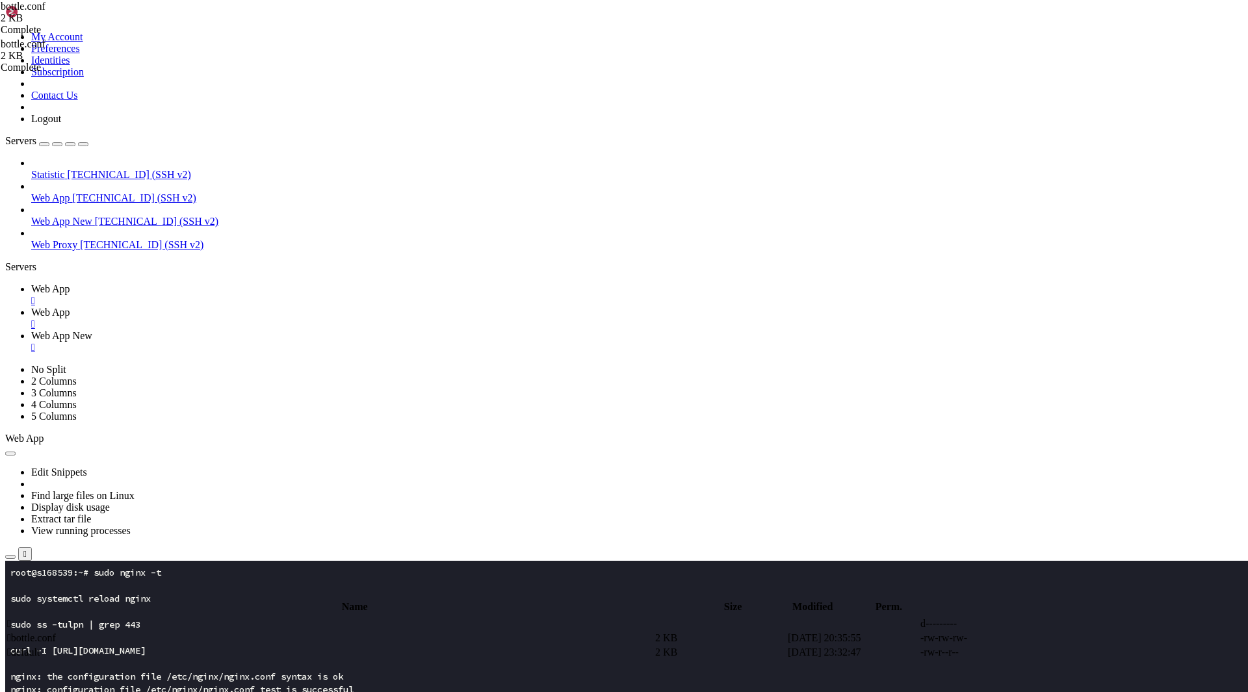
drag, startPoint x: 147, startPoint y: 1986, endPoint x: 167, endPoint y: 1461, distance: 525.5
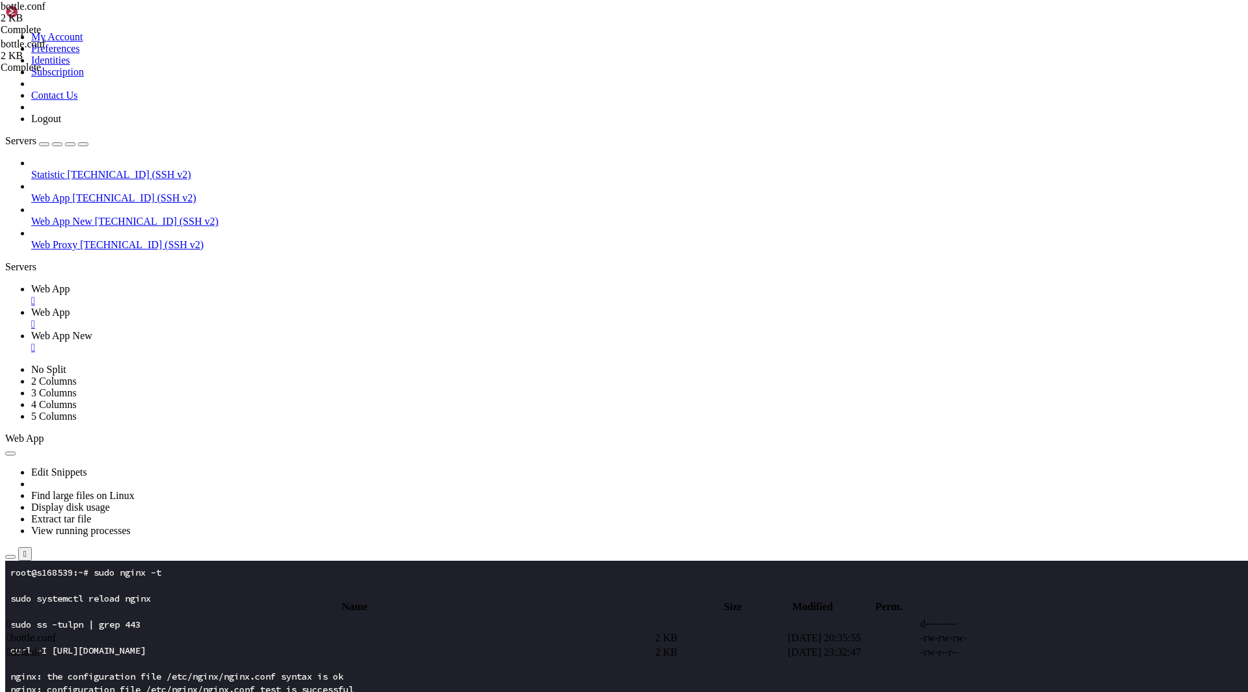
scroll to position [13479, 0]
drag, startPoint x: 420, startPoint y: 1946, endPoint x: 550, endPoint y: 1944, distance: 130.0
drag, startPoint x: 153, startPoint y: 1959, endPoint x: 10, endPoint y: 1937, distance: 144.0
